Goal: Task Accomplishment & Management: Complete application form

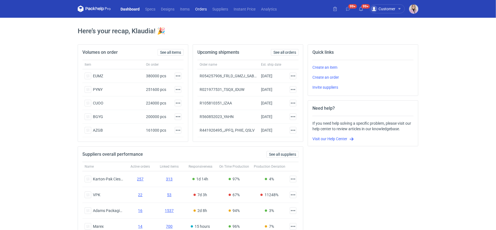
click at [204, 9] on link "Orders" at bounding box center [200, 9] width 17 height 7
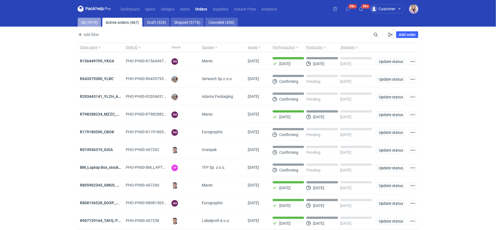
click at [98, 22] on link "All (7019)" at bounding box center [89, 22] width 23 height 9
click at [378, 35] on input "Search" at bounding box center [351, 34] width 55 height 7
paste input "R028609249"
type input "R028609249"
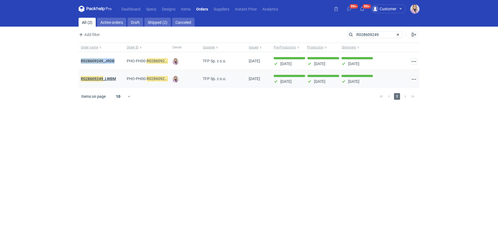
click at [101, 80] on em "R028609249" at bounding box center [92, 78] width 22 height 6
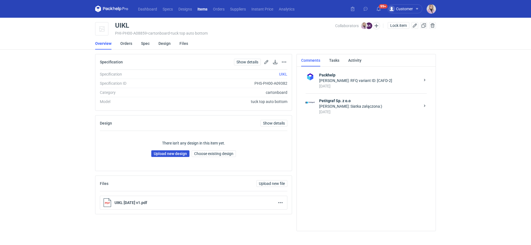
click at [160, 155] on link "Upload new design" at bounding box center [170, 153] width 38 height 7
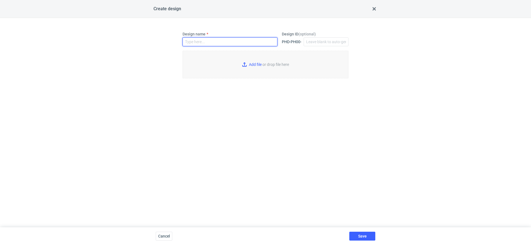
click at [217, 40] on input "Design name" at bounding box center [230, 41] width 95 height 9
paste input "UIKL"
type input "UIKL"
click at [247, 62] on input "Add file or drop file here" at bounding box center [266, 65] width 166 height 28
type input "C:\fakepath\custom____UIKL__d0__oR633086274__outside.pdf"
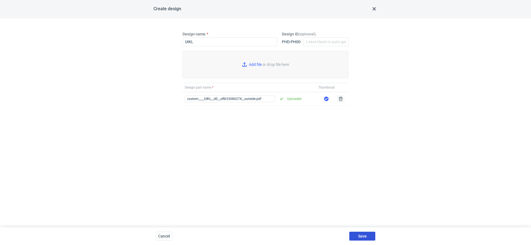
click at [364, 233] on button "Save" at bounding box center [362, 235] width 26 height 9
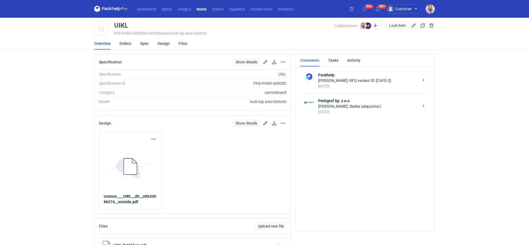
click at [361, 105] on div "[PERSON_NAME]: Siatka załączona:)" at bounding box center [368, 106] width 101 height 6
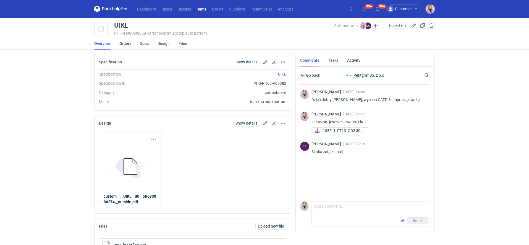
click at [127, 45] on link "Orders" at bounding box center [125, 43] width 12 height 12
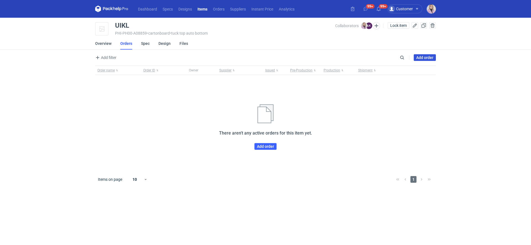
click at [427, 57] on link "Add order" at bounding box center [425, 57] width 22 height 7
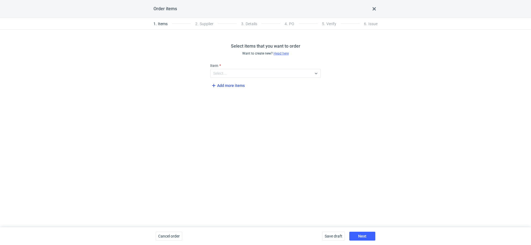
click at [222, 83] on span "Add more items" at bounding box center [227, 85] width 34 height 7
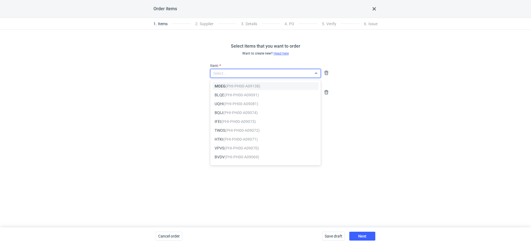
click at [231, 73] on div "Select..." at bounding box center [260, 73] width 101 height 8
type input "ca"
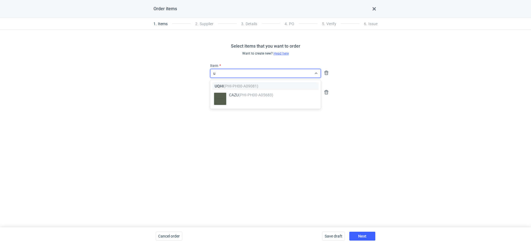
type input "ui"
click at [241, 96] on em "(PHI-PH00-A08859)" at bounding box center [240, 95] width 35 height 4
click at [237, 87] on div "Item Select..." at bounding box center [265, 89] width 115 height 15
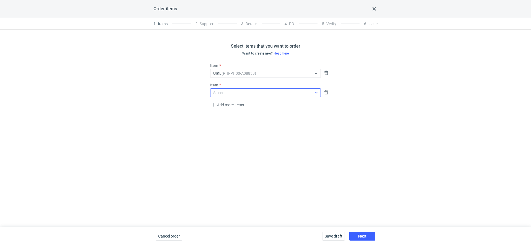
click at [237, 93] on div "Select..." at bounding box center [260, 93] width 101 height 8
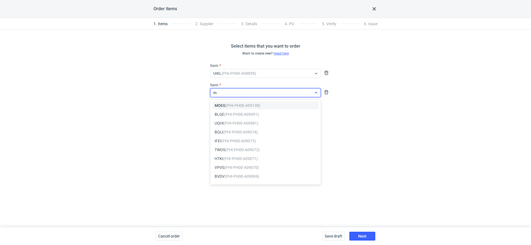
type input "mo"
click at [248, 106] on em "(PHI-PH00-A09138)" at bounding box center [243, 105] width 35 height 4
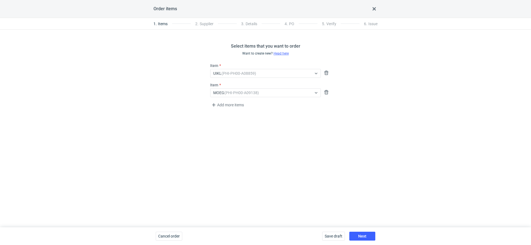
click at [332, 179] on div "Select items that you want to order Want to create new? Head here Item UIKL (PH…" at bounding box center [265, 128] width 531 height 197
click at [359, 233] on button "Next" at bounding box center [362, 235] width 26 height 9
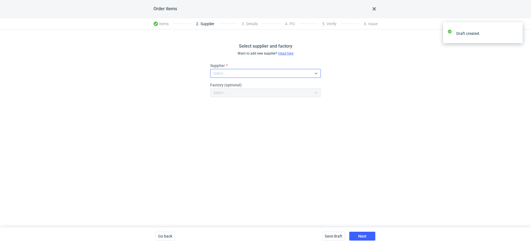
click at [232, 73] on div "Select..." at bounding box center [260, 73] width 101 height 8
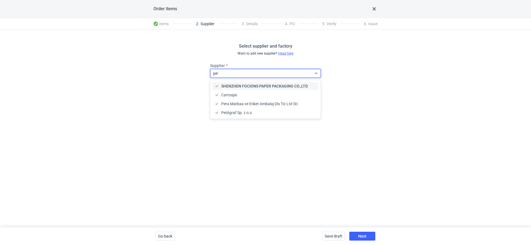
type input "peti"
click at [238, 82] on div "Petitgraf Sp. z o.o" at bounding box center [265, 86] width 106 height 8
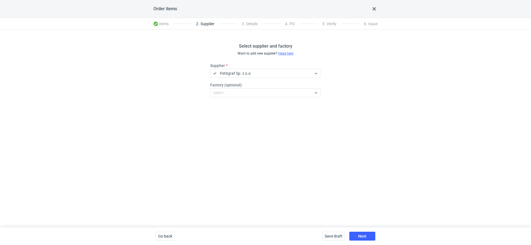
click at [356, 229] on div "Save draft Next" at bounding box center [349, 236] width 58 height 18
click at [362, 234] on span "Next" at bounding box center [362, 236] width 8 height 4
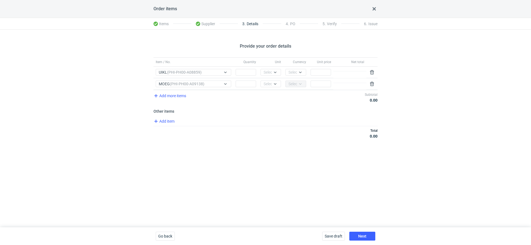
click at [238, 66] on div "Quantity" at bounding box center [245, 62] width 25 height 9
click at [238, 74] on input "Quantity" at bounding box center [246, 72] width 20 height 7
type input "2500"
click at [244, 92] on div "Add more items Subtotal 0.00" at bounding box center [265, 97] width 224 height 15
click at [244, 82] on input "Quantity" at bounding box center [246, 83] width 20 height 7
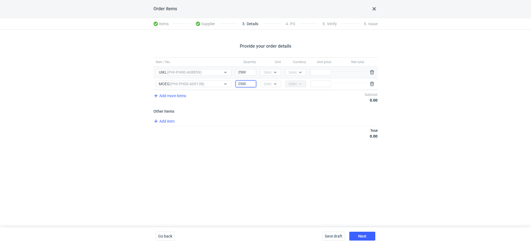
type input "2500"
click at [268, 76] on div "Unit Select..." at bounding box center [270, 72] width 25 height 11
click at [268, 73] on div "Select..." at bounding box center [271, 72] width 14 height 6
click at [268, 83] on span "pcs" at bounding box center [268, 84] width 6 height 6
click at [268, 83] on div "Select..." at bounding box center [271, 84] width 14 height 6
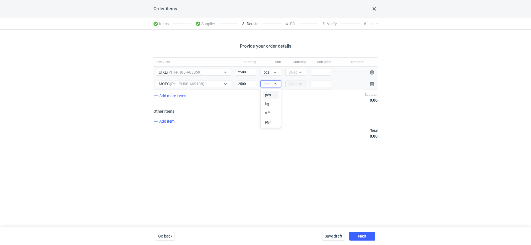
click at [267, 92] on span "pcs" at bounding box center [268, 95] width 6 height 6
click at [288, 67] on div "Currency Select..." at bounding box center [295, 72] width 25 height 11
click at [288, 70] on div "Select..." at bounding box center [291, 72] width 11 height 6
click at [289, 82] on div "PLN" at bounding box center [296, 84] width 16 height 8
click at [318, 72] on input "Price" at bounding box center [321, 72] width 20 height 7
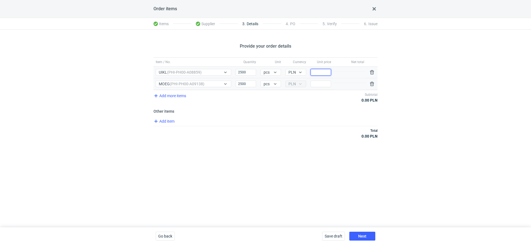
type input "0"
type input "0.55"
click at [317, 85] on input "Price" at bounding box center [321, 83] width 20 height 7
type input "0"
type input "0.55"
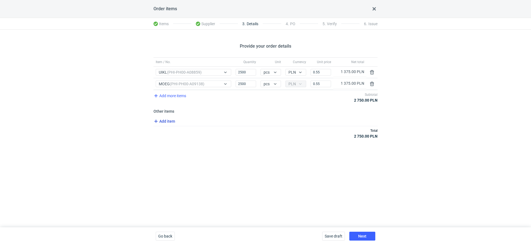
click at [164, 119] on span "Add item" at bounding box center [164, 121] width 22 height 7
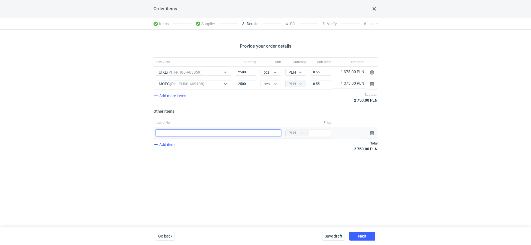
click at [169, 129] on input "Item / No." at bounding box center [218, 132] width 125 height 7
type input "Wykrojnik"
click at [324, 128] on div "Currency PLN Price" at bounding box center [308, 132] width 50 height 11
click at [322, 132] on input "Price" at bounding box center [320, 132] width 22 height 7
type input "1400"
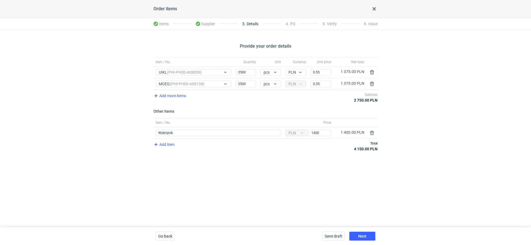
click at [313, 172] on div "Provide your order details Item / No. Quantity Unit Currency Unit price Net tot…" at bounding box center [265, 128] width 531 height 197
click at [362, 236] on span "Next" at bounding box center [362, 236] width 8 height 4
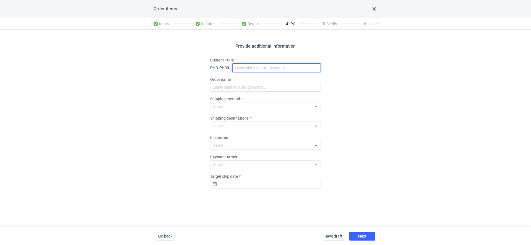
click at [253, 71] on input "Custom PO ID" at bounding box center [276, 67] width 88 height 9
paste input "633086274_UIKL, MOEG"
type input "633086274_UIKL, MOEG"
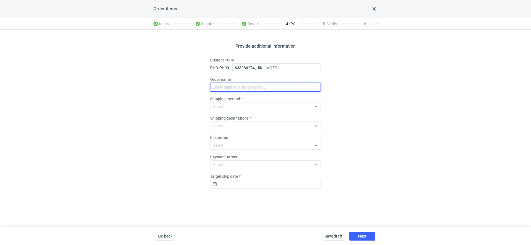
click at [237, 90] on input "Order name" at bounding box center [265, 87] width 111 height 9
paste input "633086274_UIKL, MOEG"
type input "633086274_UIKL, MOEG"
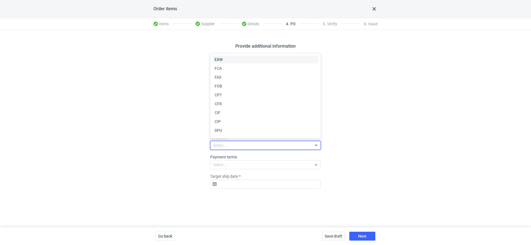
click at [225, 143] on div "Select..." at bounding box center [220, 145] width 14 height 6
click at [226, 62] on div "EXW" at bounding box center [265, 60] width 106 height 8
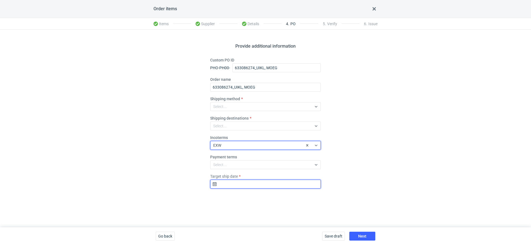
click at [241, 186] on input "Target ship date" at bounding box center [265, 183] width 111 height 9
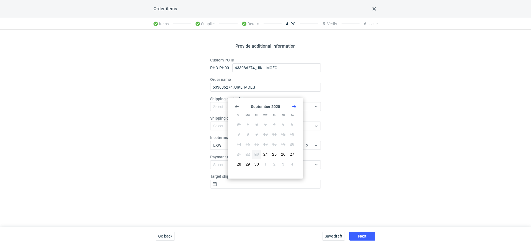
click at [292, 105] on icon "Go forward 1 month" at bounding box center [294, 106] width 4 height 4
click at [258, 140] on button "14" at bounding box center [256, 144] width 9 height 9
type input "[DATE]"
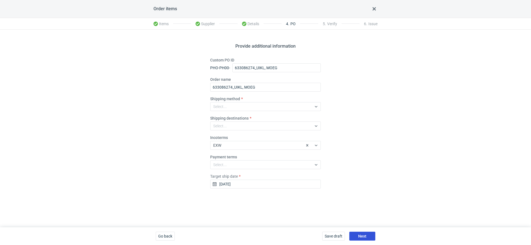
click at [364, 237] on span "Next" at bounding box center [362, 236] width 8 height 4
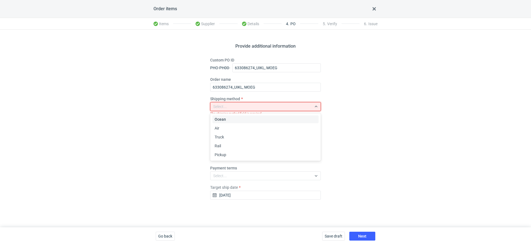
click at [232, 108] on div "Select..." at bounding box center [260, 107] width 101 height 8
click at [229, 158] on div "Pickup" at bounding box center [265, 155] width 106 height 8
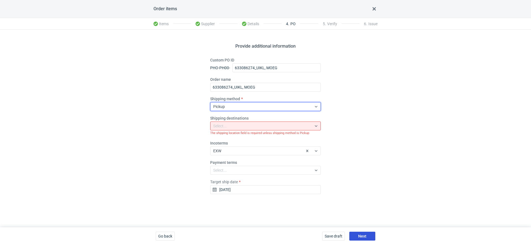
click at [356, 235] on button "Next" at bounding box center [362, 235] width 26 height 9
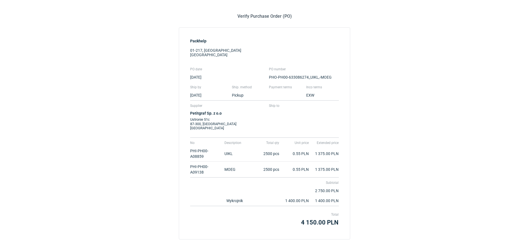
scroll to position [61, 0]
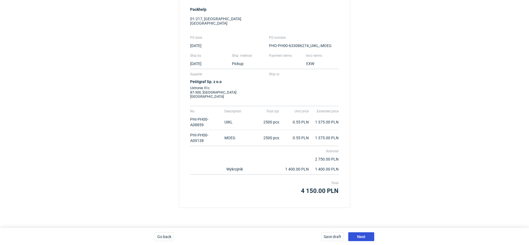
click at [365, 232] on button "Next" at bounding box center [361, 236] width 26 height 9
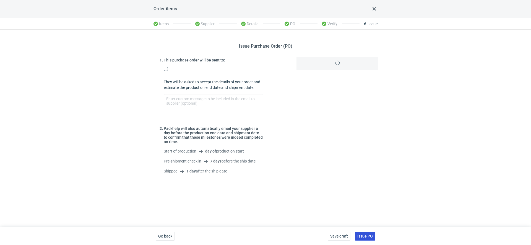
click at [365, 236] on span "Issue PO" at bounding box center [364, 236] width 15 height 4
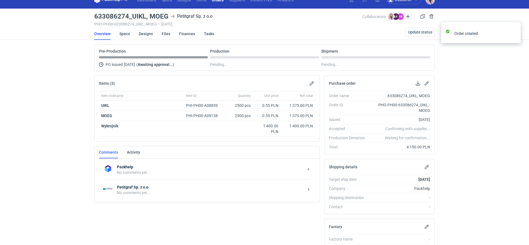
click at [158, 184] on strong "Petitgraf Sp. z o.o" at bounding box center [210, 187] width 187 height 6
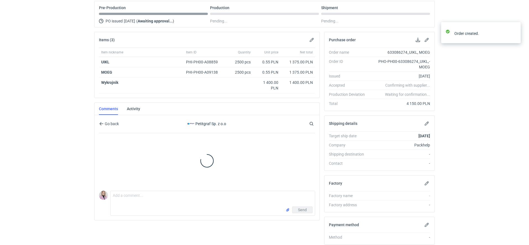
scroll to position [64, 0]
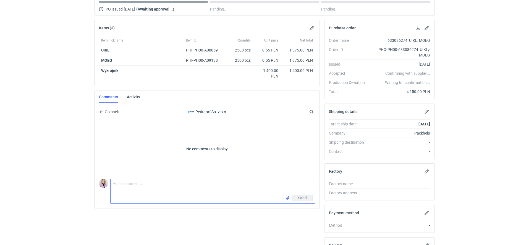
click at [138, 185] on textarea "Comment message" at bounding box center [213, 186] width 204 height 15
type textarea "[PERSON_NAME], tutaj koniecznie jakość musi być TOP :) ważny klient"
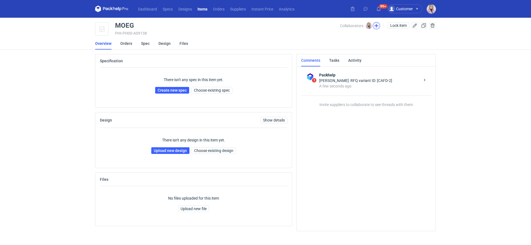
click at [378, 28] on button "button" at bounding box center [376, 25] width 7 height 7
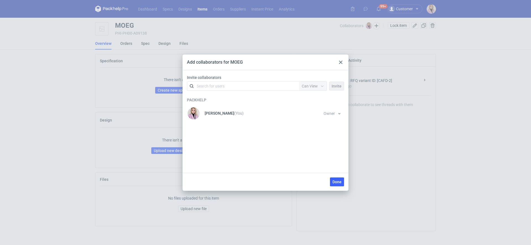
click at [228, 89] on div "Search for users" at bounding box center [242, 86] width 96 height 8
type input "petitg"
click at [211, 98] on div "Łukasz Kowalski • Petitgraf Sp. z o.o" at bounding box center [231, 100] width 62 height 6
click at [312, 85] on span "Can View" at bounding box center [310, 86] width 16 height 4
click at [312, 106] on span "Can Edit" at bounding box center [311, 108] width 14 height 6
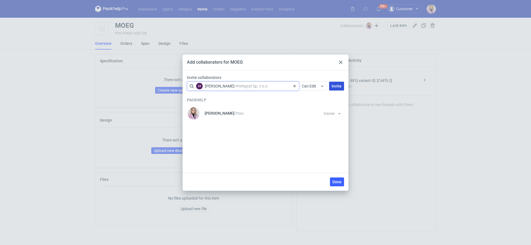
click at [334, 85] on span "Invite" at bounding box center [337, 86] width 10 height 4
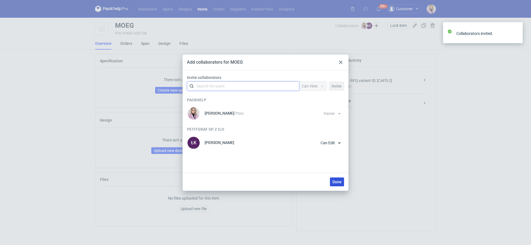
click at [335, 184] on button "Done" at bounding box center [337, 181] width 14 height 9
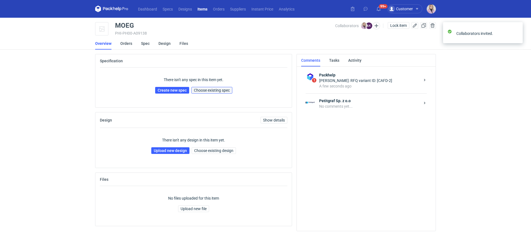
click at [209, 88] on button "Choose existing spec" at bounding box center [211, 90] width 41 height 7
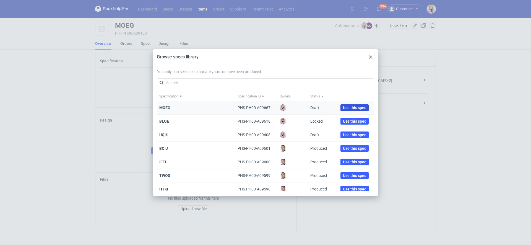
click at [340, 106] on button "Use this spec" at bounding box center [354, 107] width 28 height 7
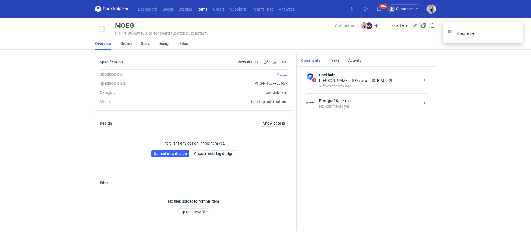
click at [162, 157] on div "There isn't any design in this item yet. Upload new design Choose existing desi…" at bounding box center [193, 148] width 187 height 35
click at [165, 155] on link "Upload new design" at bounding box center [170, 153] width 38 height 7
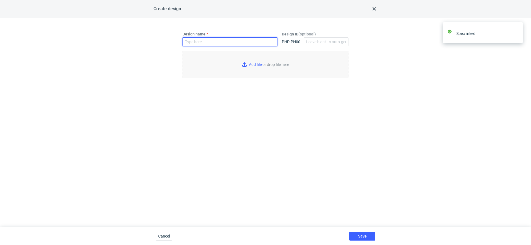
click at [205, 43] on input "Design name" at bounding box center [230, 41] width 95 height 9
paste input "MOEG"
type input "MOEG"
click at [253, 61] on input "Add file or drop file here" at bounding box center [266, 65] width 166 height 28
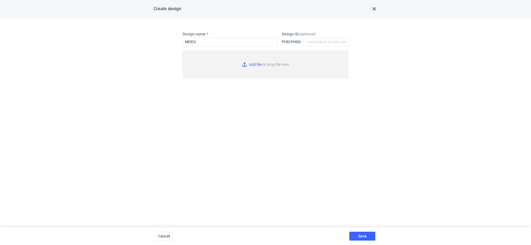
type input "C:\fakepath\custom____MOEG__d0__oR633086274__outside.pdf"
click at [364, 234] on span "Save" at bounding box center [362, 236] width 9 height 4
